Goal: Task Accomplishment & Management: Manage account settings

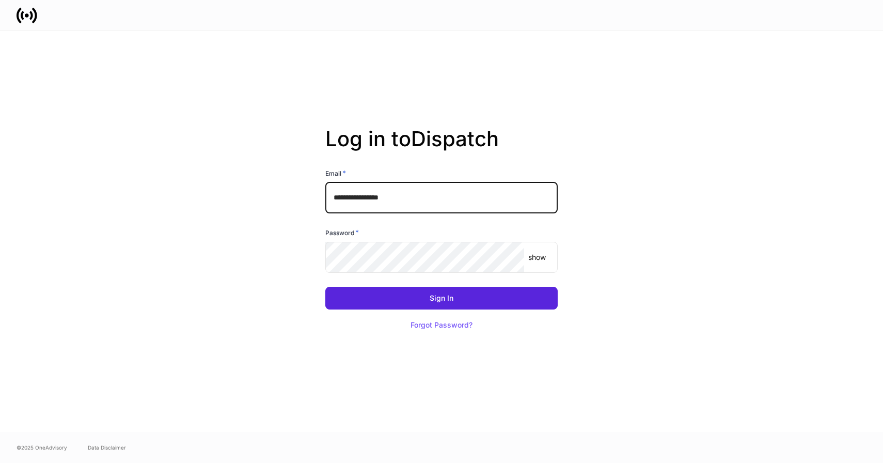
type input "**********"
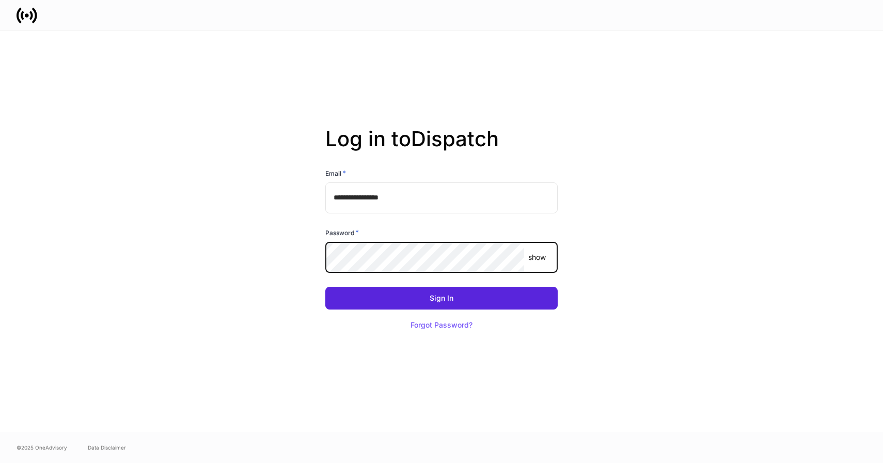
click at [325, 287] on button "Sign In" at bounding box center [441, 298] width 232 height 23
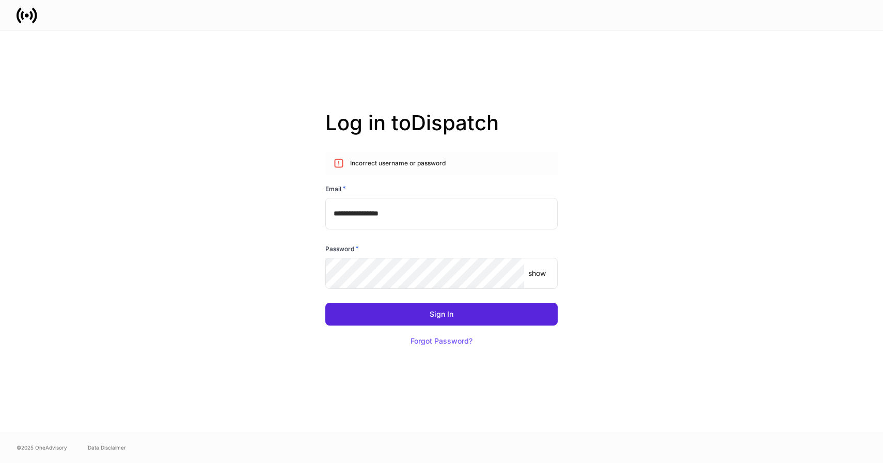
click at [537, 276] on p "show" at bounding box center [537, 273] width 18 height 10
click at [537, 276] on p "hide" at bounding box center [539, 273] width 14 height 10
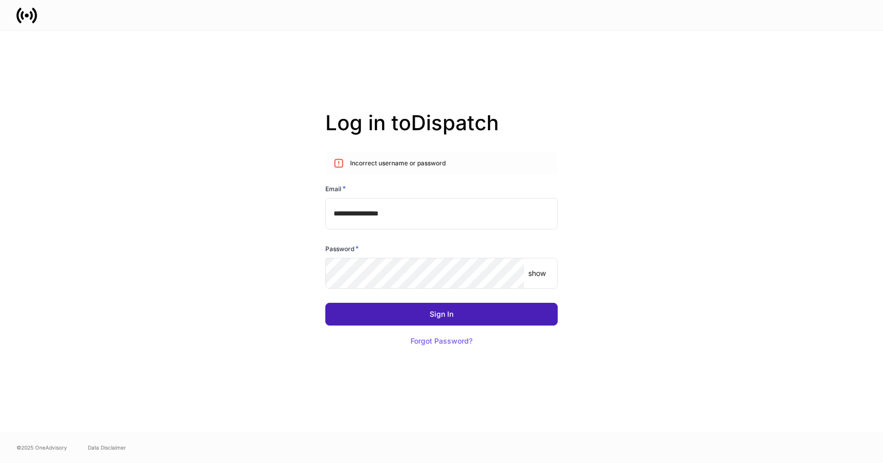
click at [510, 311] on button "Sign In" at bounding box center [441, 314] width 232 height 23
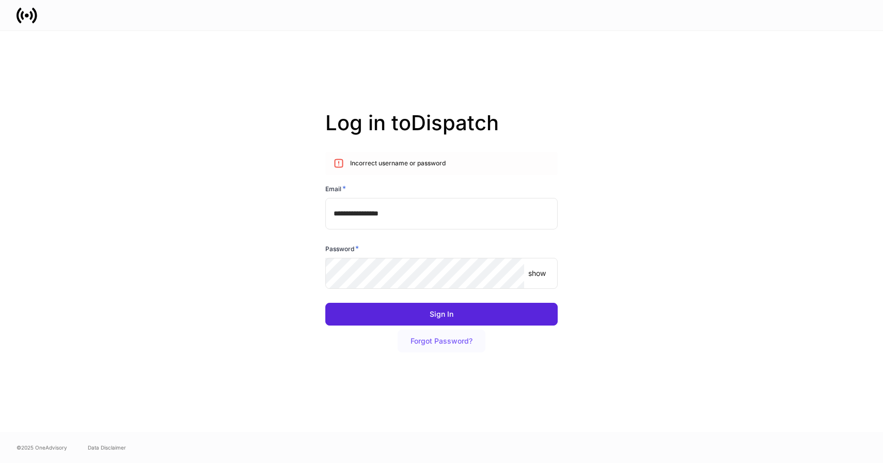
click at [431, 344] on div "Forgot Password?" at bounding box center [442, 340] width 62 height 7
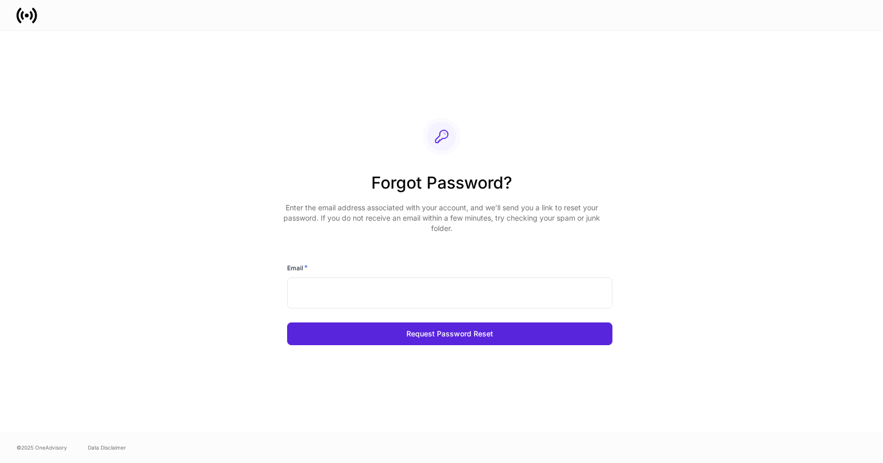
click at [437, 292] on input "text" at bounding box center [449, 292] width 325 height 31
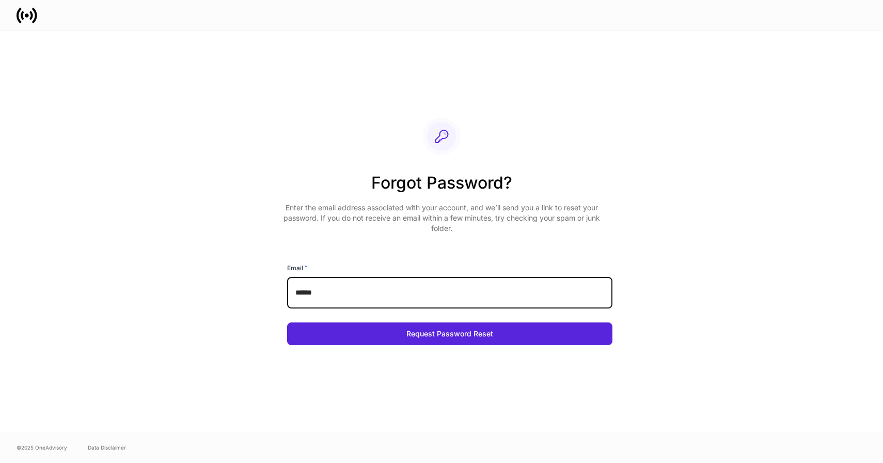
type input "**********"
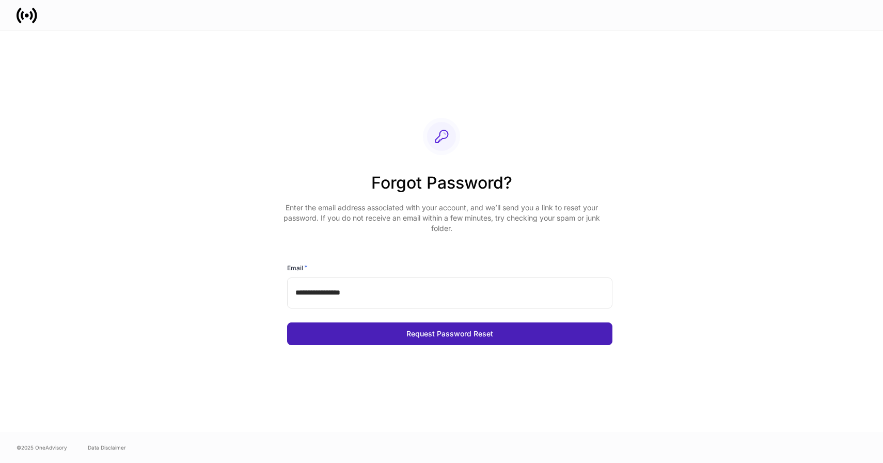
click at [422, 327] on button "Request Password Reset" at bounding box center [449, 333] width 325 height 23
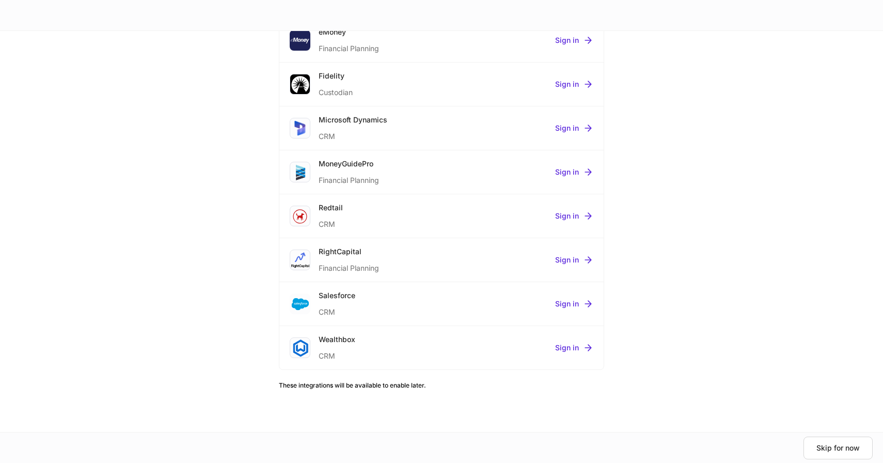
scroll to position [405, 0]
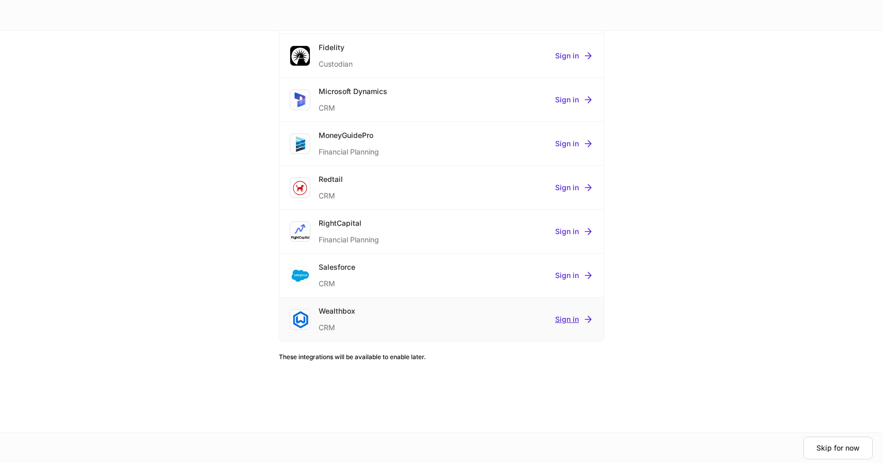
click at [571, 320] on div "Sign in" at bounding box center [574, 319] width 38 height 10
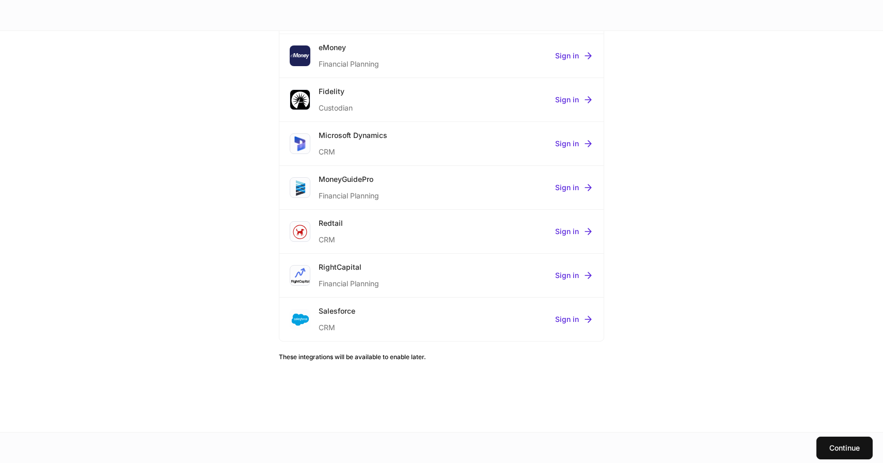
scroll to position [0, 0]
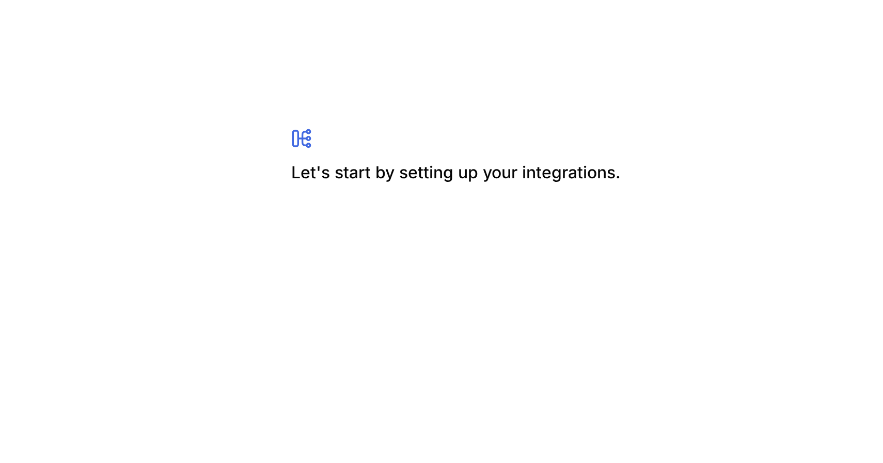
click at [369, 183] on h2 "Let's start by setting up your integrations." at bounding box center [459, 172] width 337 height 23
